Goal: Information Seeking & Learning: Learn about a topic

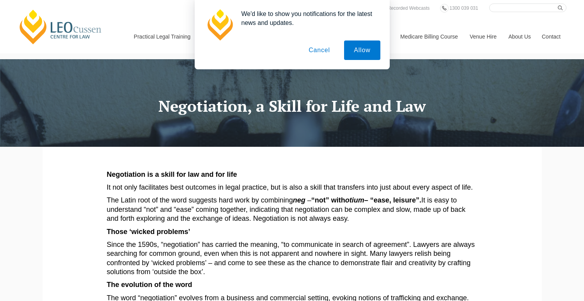
click at [319, 48] on button "Cancel" at bounding box center [319, 50] width 41 height 19
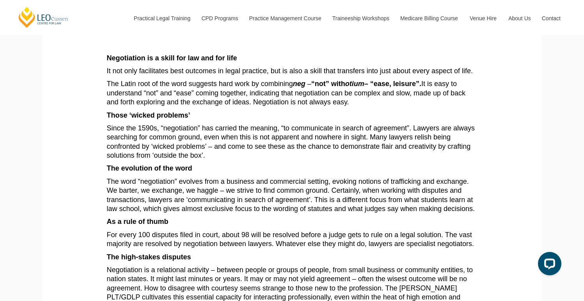
scroll to position [108, 0]
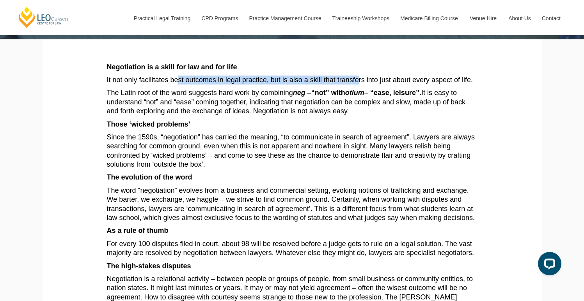
drag, startPoint x: 173, startPoint y: 80, endPoint x: 340, endPoint y: 80, distance: 167.2
click at [340, 80] on p "It not only facilitates best outcomes in legal practice, but is also a skill th…" at bounding box center [292, 80] width 370 height 9
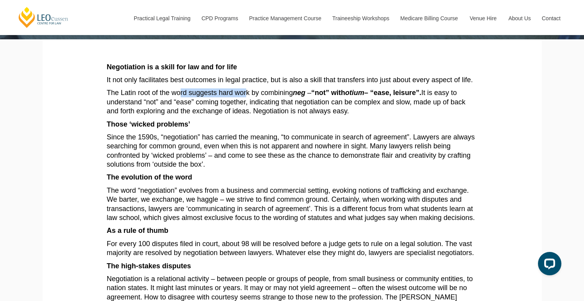
drag, startPoint x: 173, startPoint y: 96, endPoint x: 237, endPoint y: 96, distance: 63.1
click at [237, 96] on p "The Latin root of the word suggests hard work by combining neg – “not” with oti…" at bounding box center [292, 101] width 370 height 27
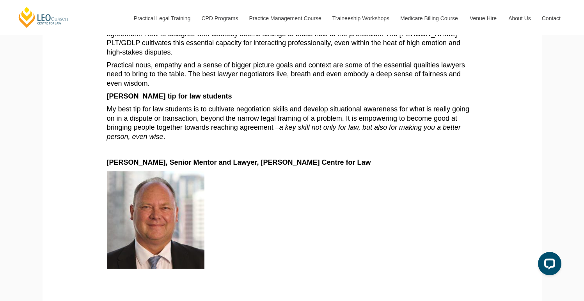
scroll to position [373, 0]
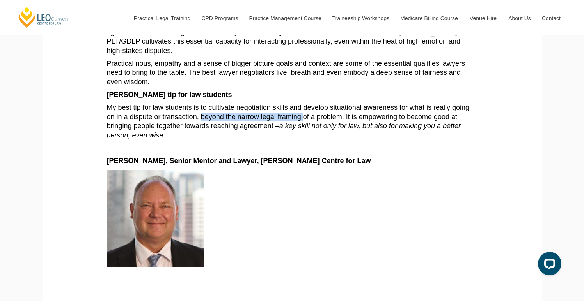
drag, startPoint x: 173, startPoint y: 97, endPoint x: 268, endPoint y: 97, distance: 95.1
click at [268, 103] on p "My best tip for law students is to cultivate negotiation skills and develop sit…" at bounding box center [292, 121] width 370 height 37
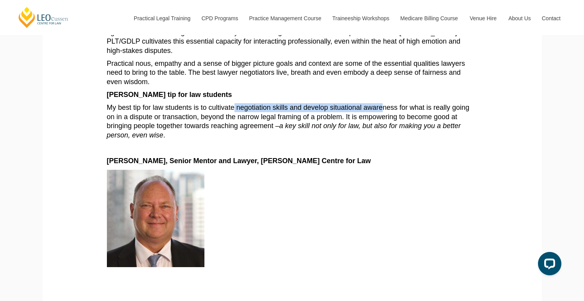
drag, startPoint x: 226, startPoint y: 94, endPoint x: 366, endPoint y: 94, distance: 140.7
click at [366, 103] on p "My best tip for law students is to cultivate negotiation skills and develop sit…" at bounding box center [292, 121] width 370 height 37
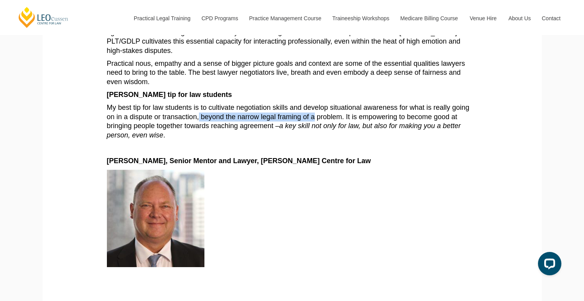
drag, startPoint x: 170, startPoint y: 101, endPoint x: 286, endPoint y: 101, distance: 115.8
click at [283, 103] on p "My best tip for law students is to cultivate negotiation skills and develop sit…" at bounding box center [292, 121] width 370 height 37
click at [286, 103] on p "My best tip for law students is to cultivate negotiation skills and develop sit…" at bounding box center [292, 121] width 370 height 37
drag, startPoint x: 186, startPoint y: 111, endPoint x: 270, endPoint y: 111, distance: 83.8
click at [270, 111] on p "My best tip for law students is to cultivate negotiation skills and develop sit…" at bounding box center [292, 121] width 370 height 37
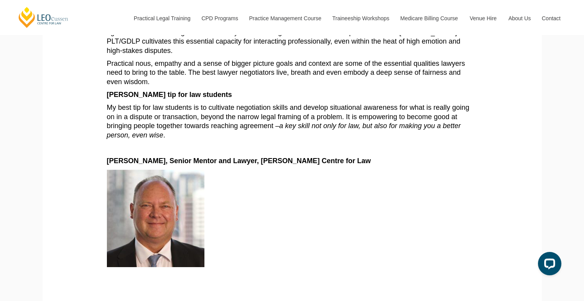
click at [270, 122] on em "a key skill not only for law, but also for making you a better person, even wise" at bounding box center [284, 130] width 354 height 17
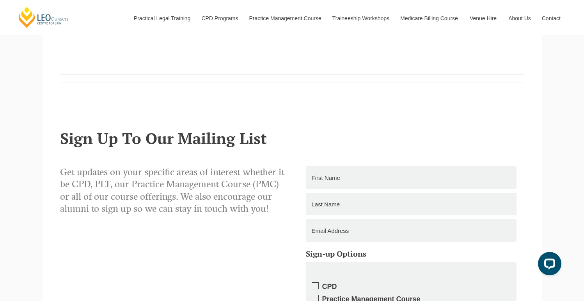
scroll to position [614, 0]
